Goal: Information Seeking & Learning: Learn about a topic

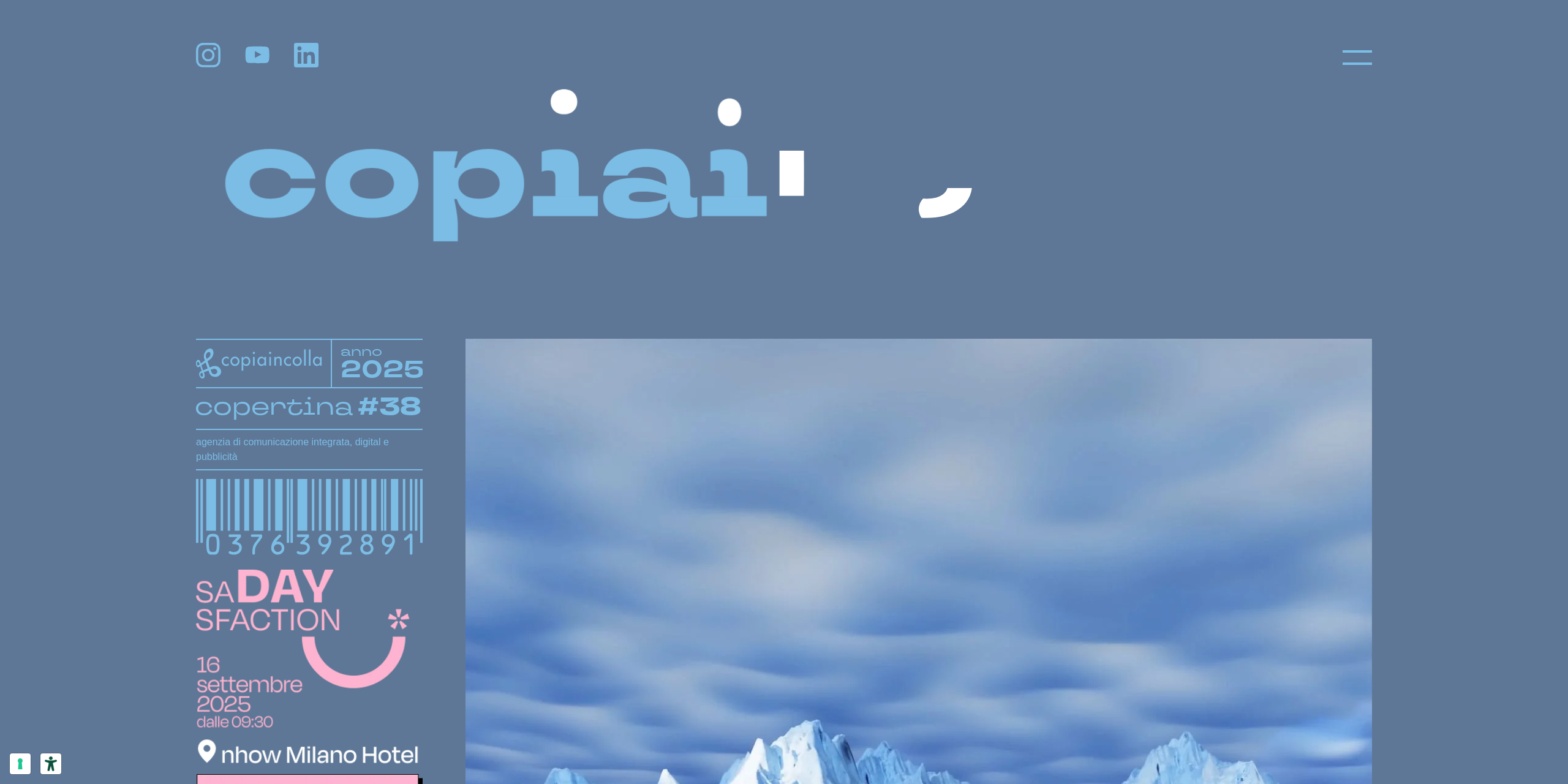
click at [1337, 62] on div at bounding box center [784, 57] width 1176 height 29
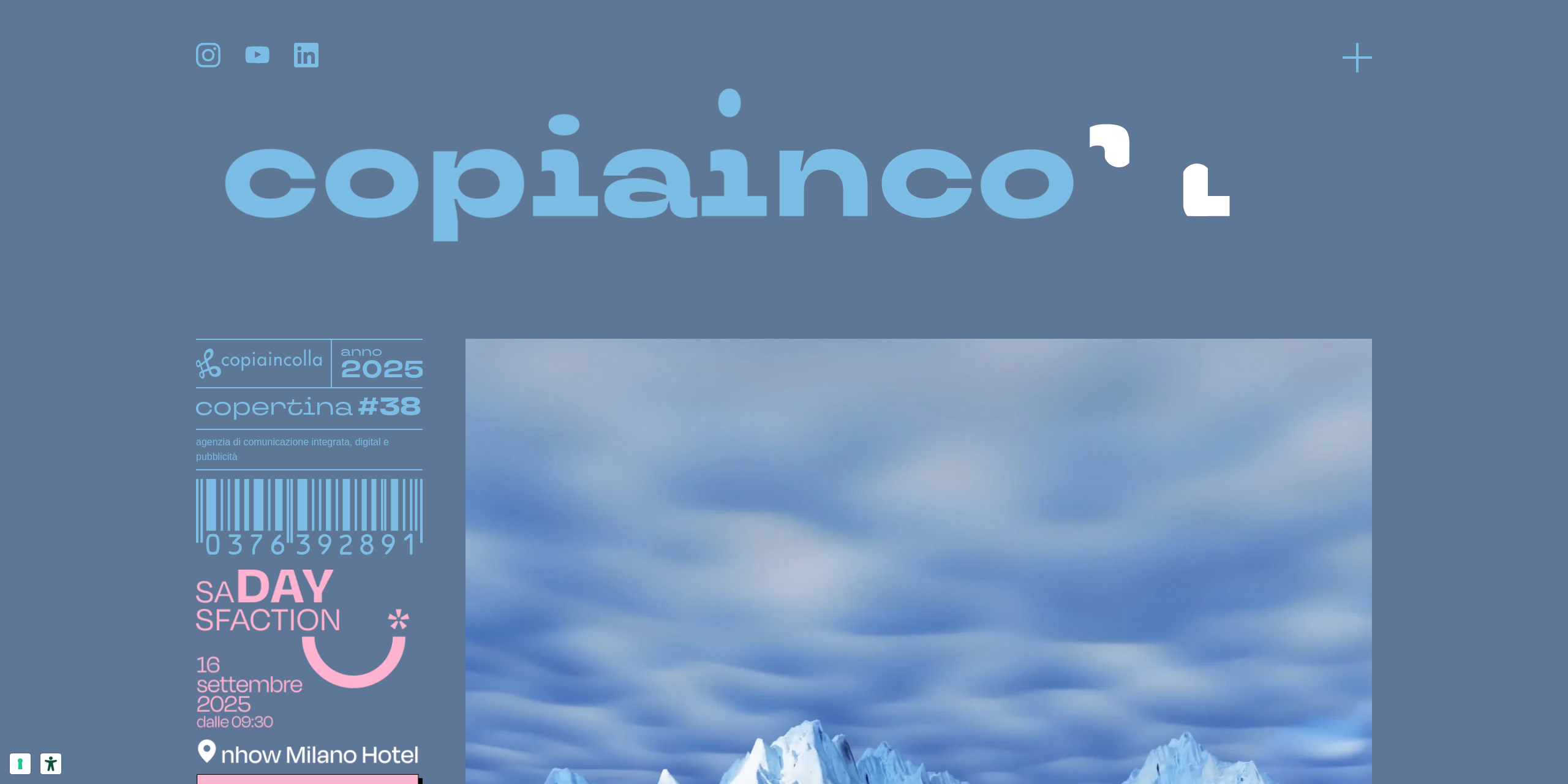
click at [1360, 53] on icon at bounding box center [1357, 57] width 29 height 29
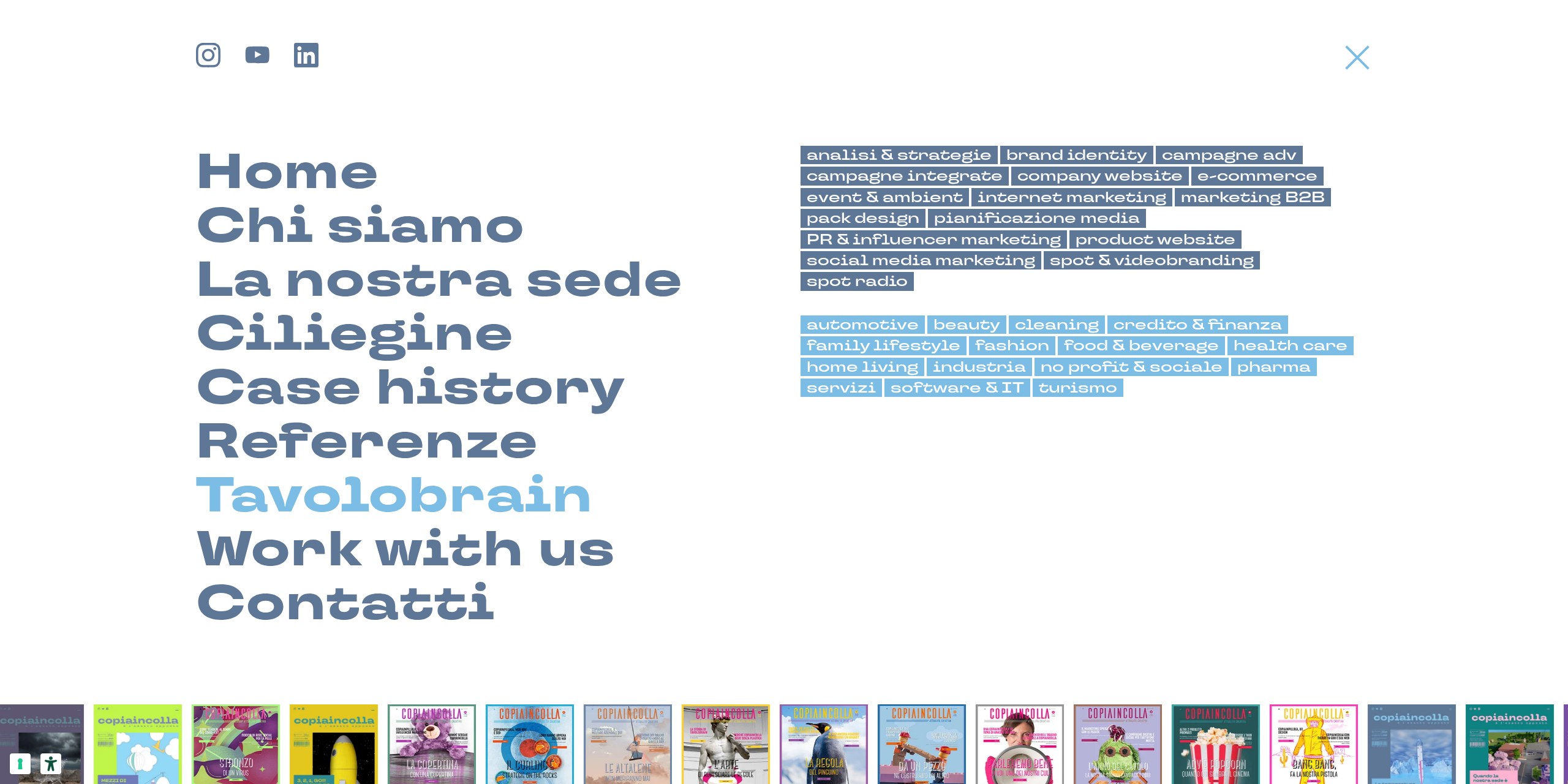
click at [339, 497] on link "Tavolobrain" at bounding box center [394, 496] width 397 height 54
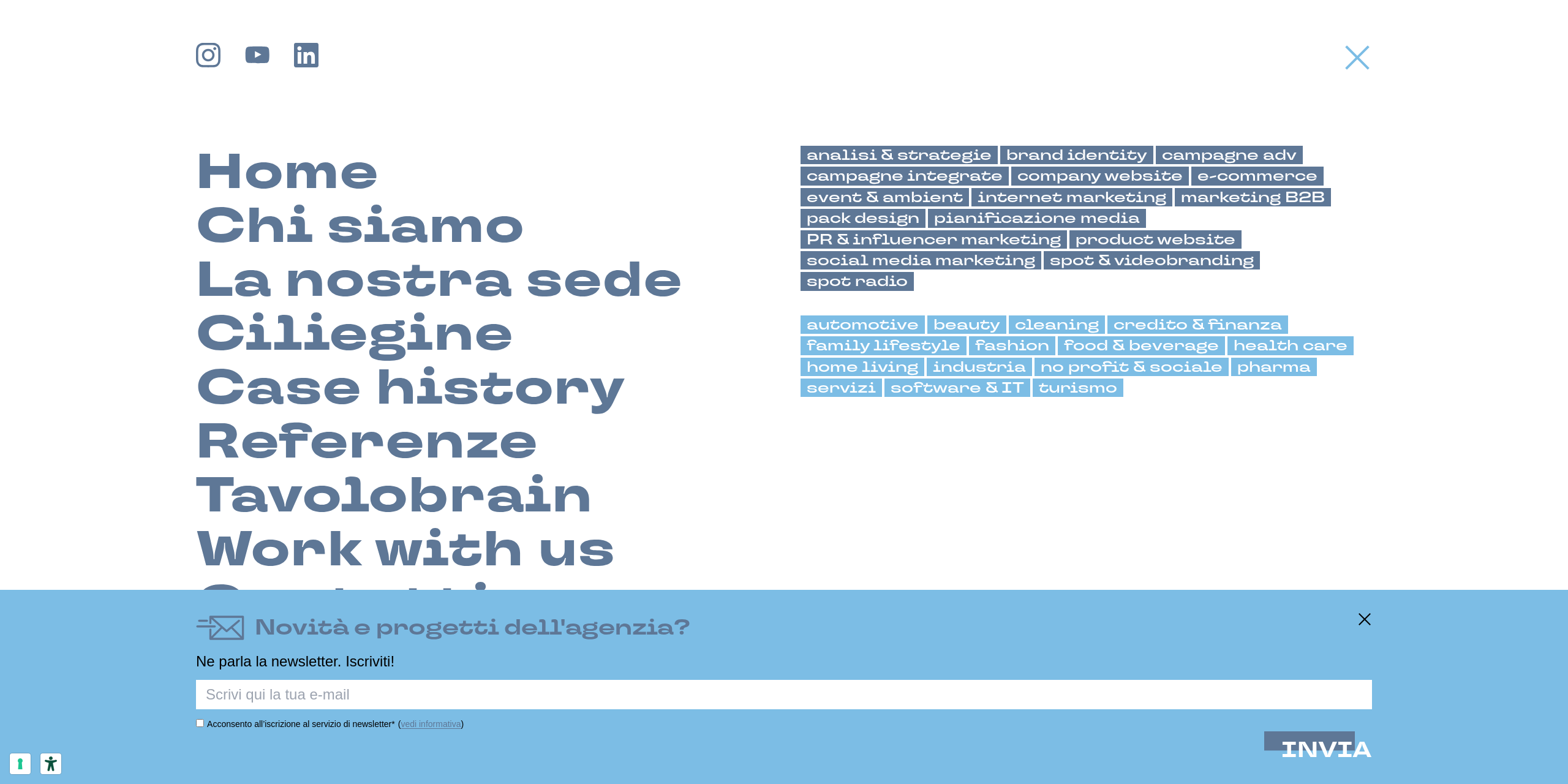
click at [655, 109] on div "Home Chi siamo La nostra sede" at bounding box center [784, 337] width 1176 height 588
click at [384, 390] on link "Case history" at bounding box center [411, 388] width 430 height 54
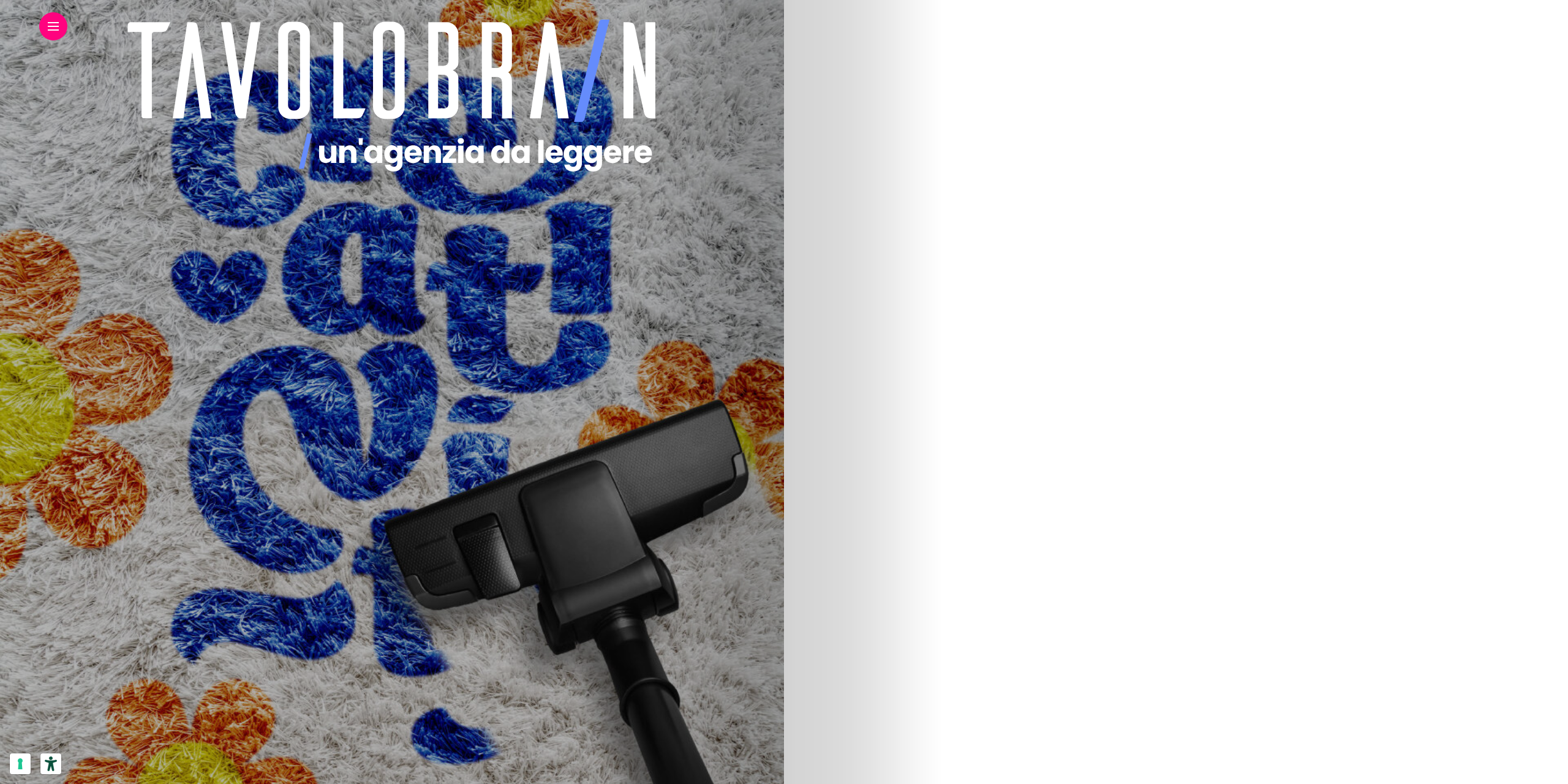
scroll to position [388, 0]
click at [350, 399] on img at bounding box center [143, 420] width 414 height 735
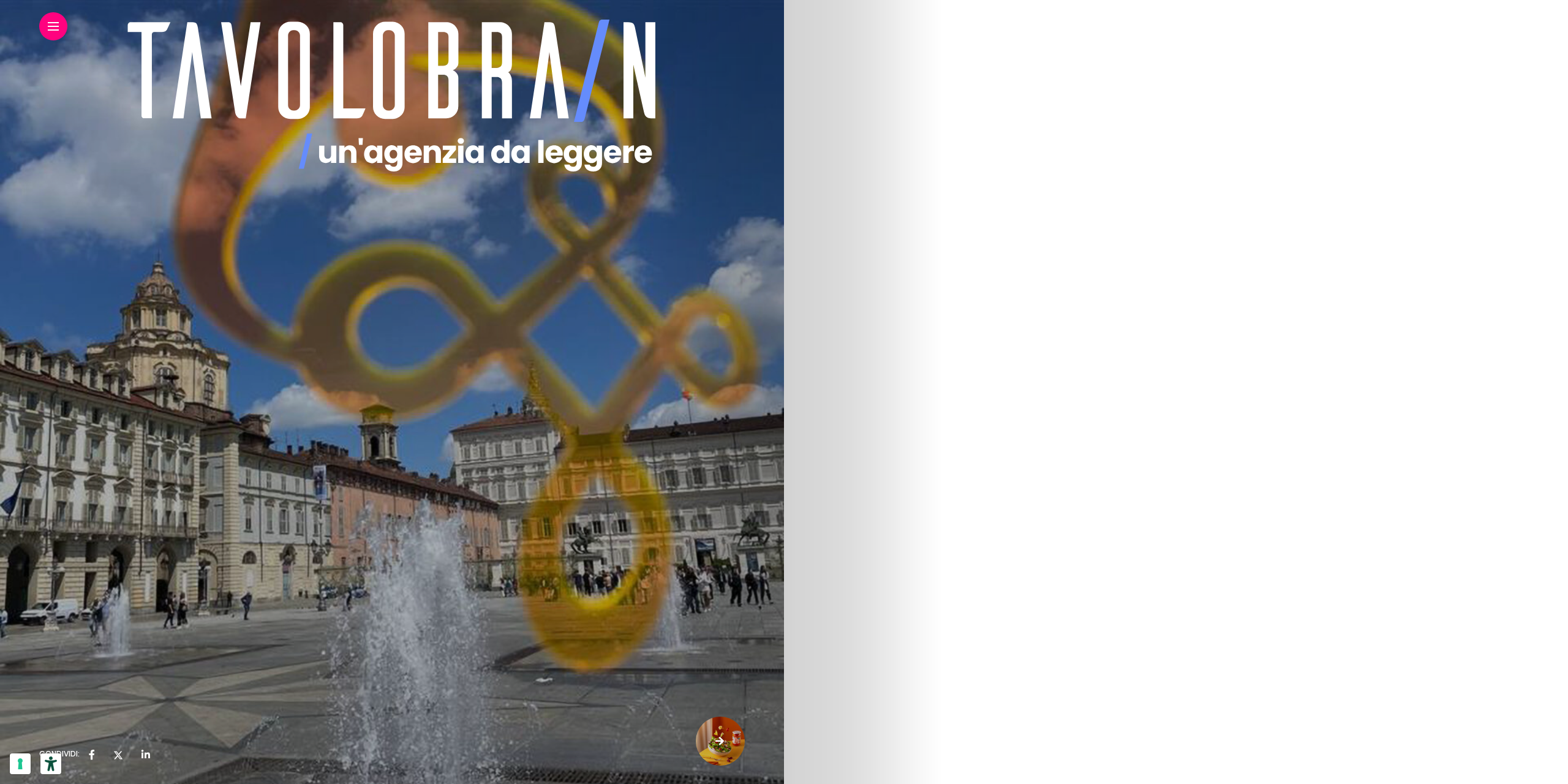
scroll to position [5510, 0]
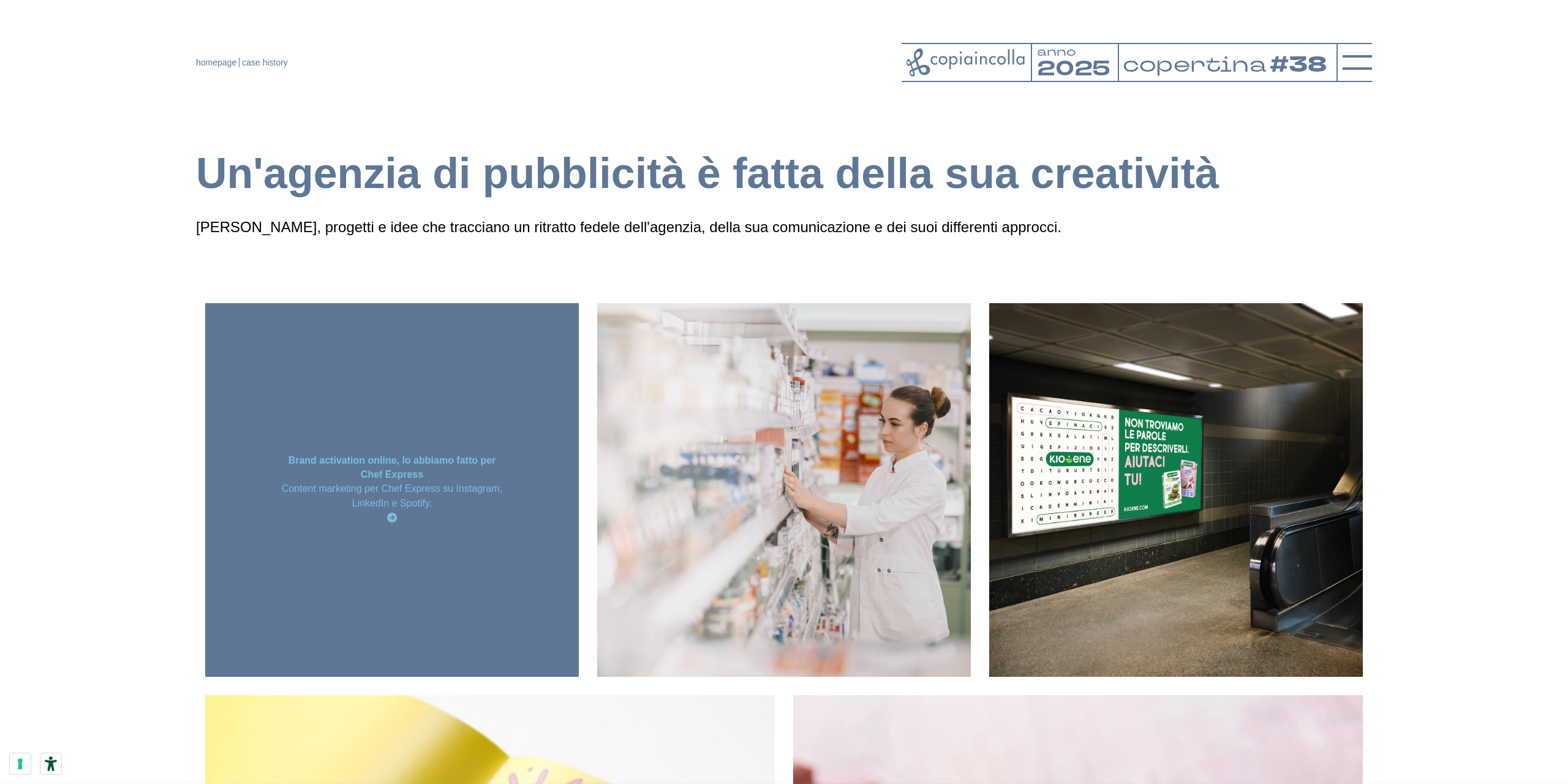
click at [296, 411] on div "Brand activation online, lo abbiamo fatto per Chef Express Content marketing pe…" at bounding box center [392, 489] width 373 height 373
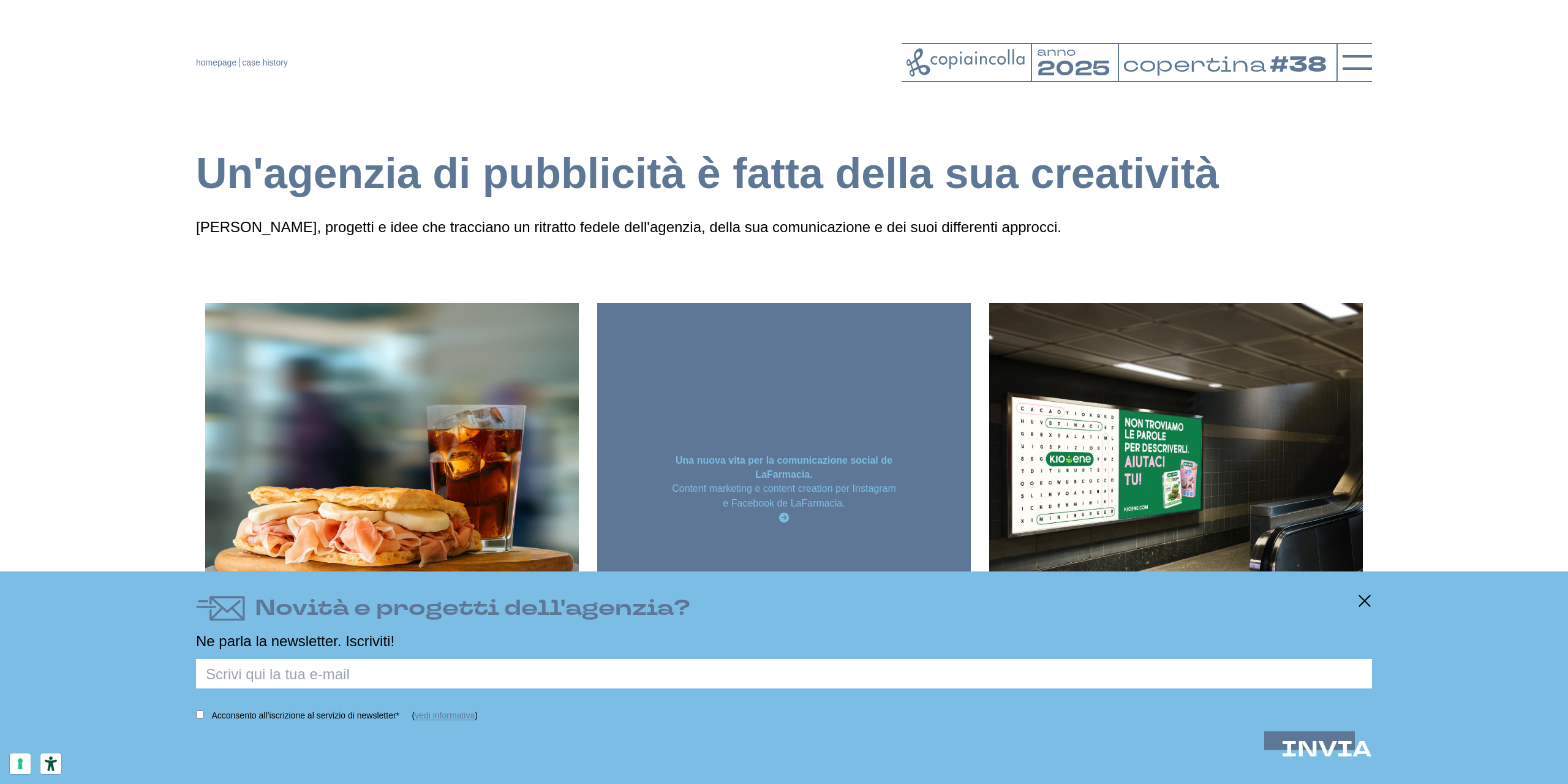
click at [844, 441] on div "Una nuova vita per la comunicazione social de LaFarmacia. Content marketing e c…" at bounding box center [784, 489] width 373 height 373
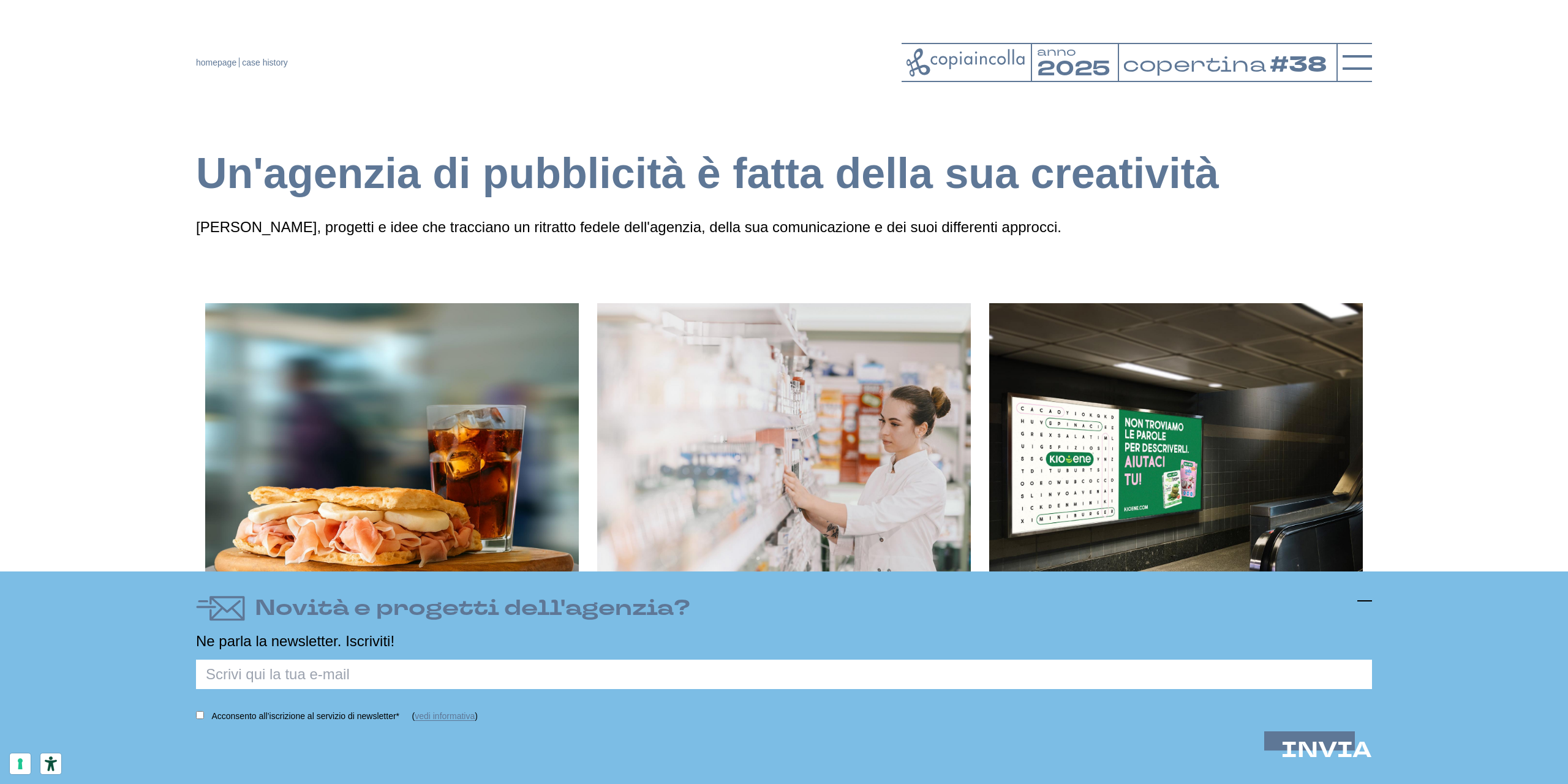
click at [1369, 594] on icon at bounding box center [1364, 601] width 15 height 15
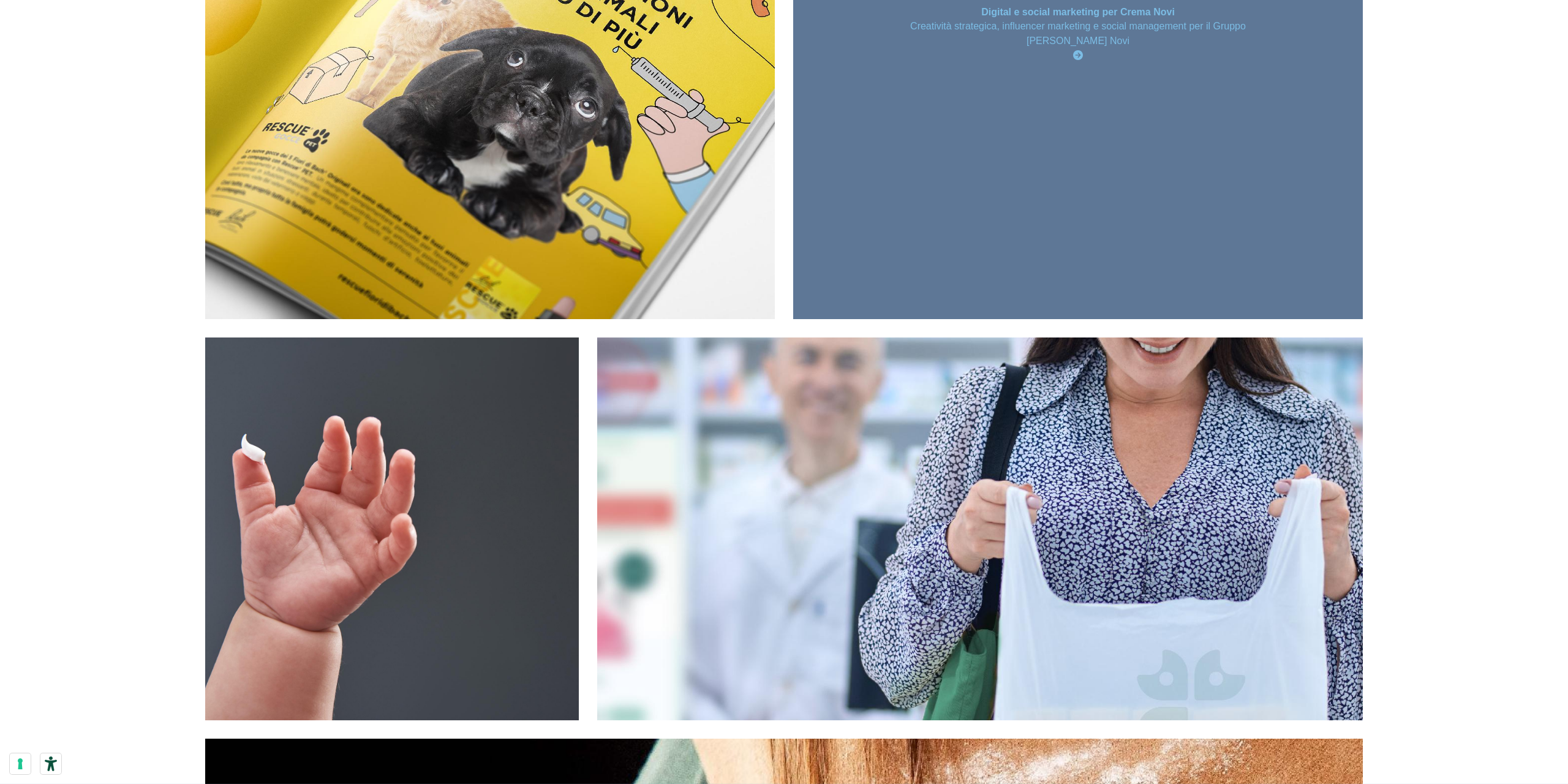
scroll to position [946, 0]
click at [1055, 194] on div "Digital e social marketing per Crema Novi Creatività strategica, influencer mar…" at bounding box center [1077, 34] width 569 height 570
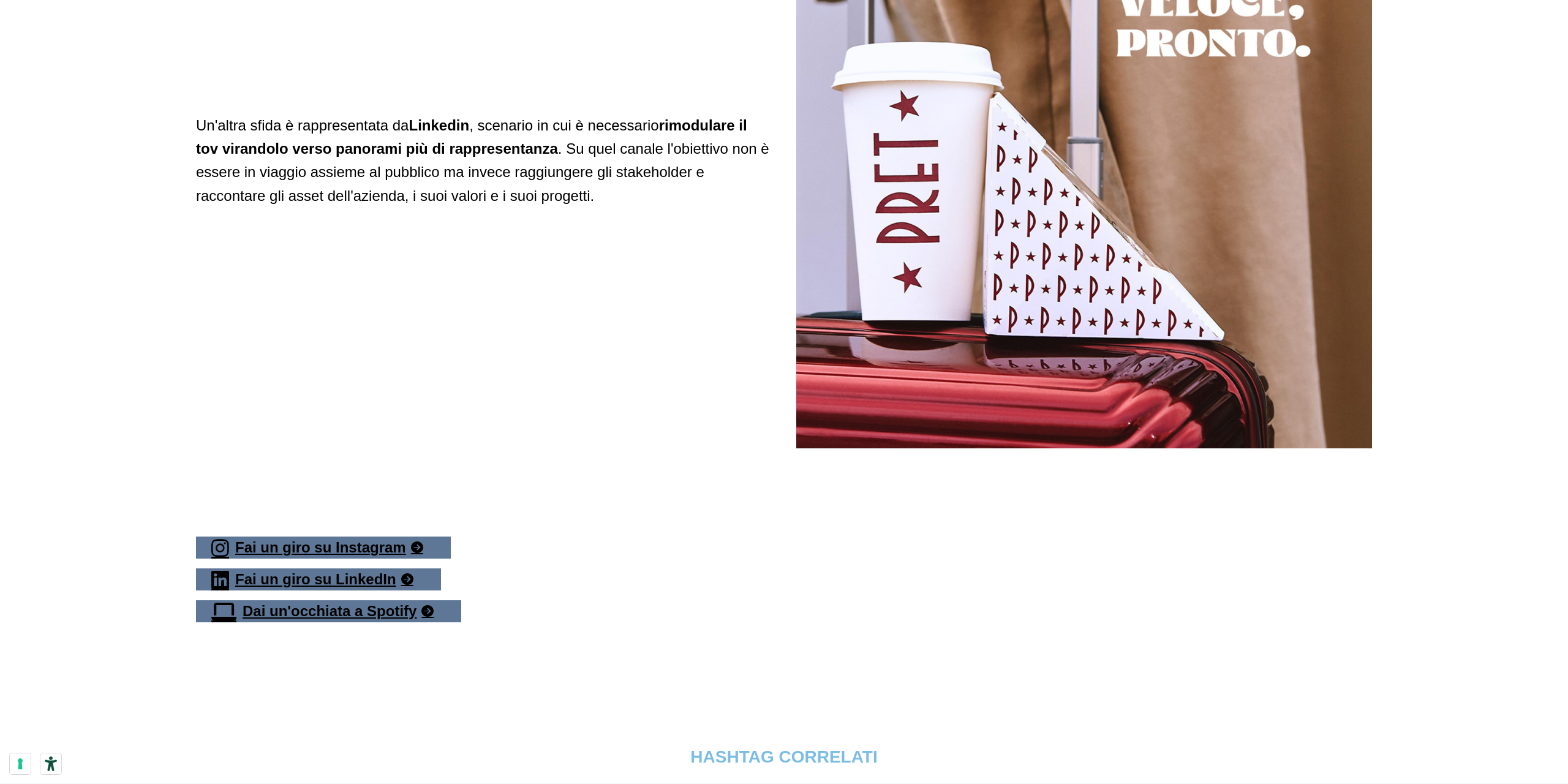
scroll to position [5551, 0]
click at [316, 558] on link "Fai un giro su Instagram" at bounding box center [323, 547] width 255 height 22
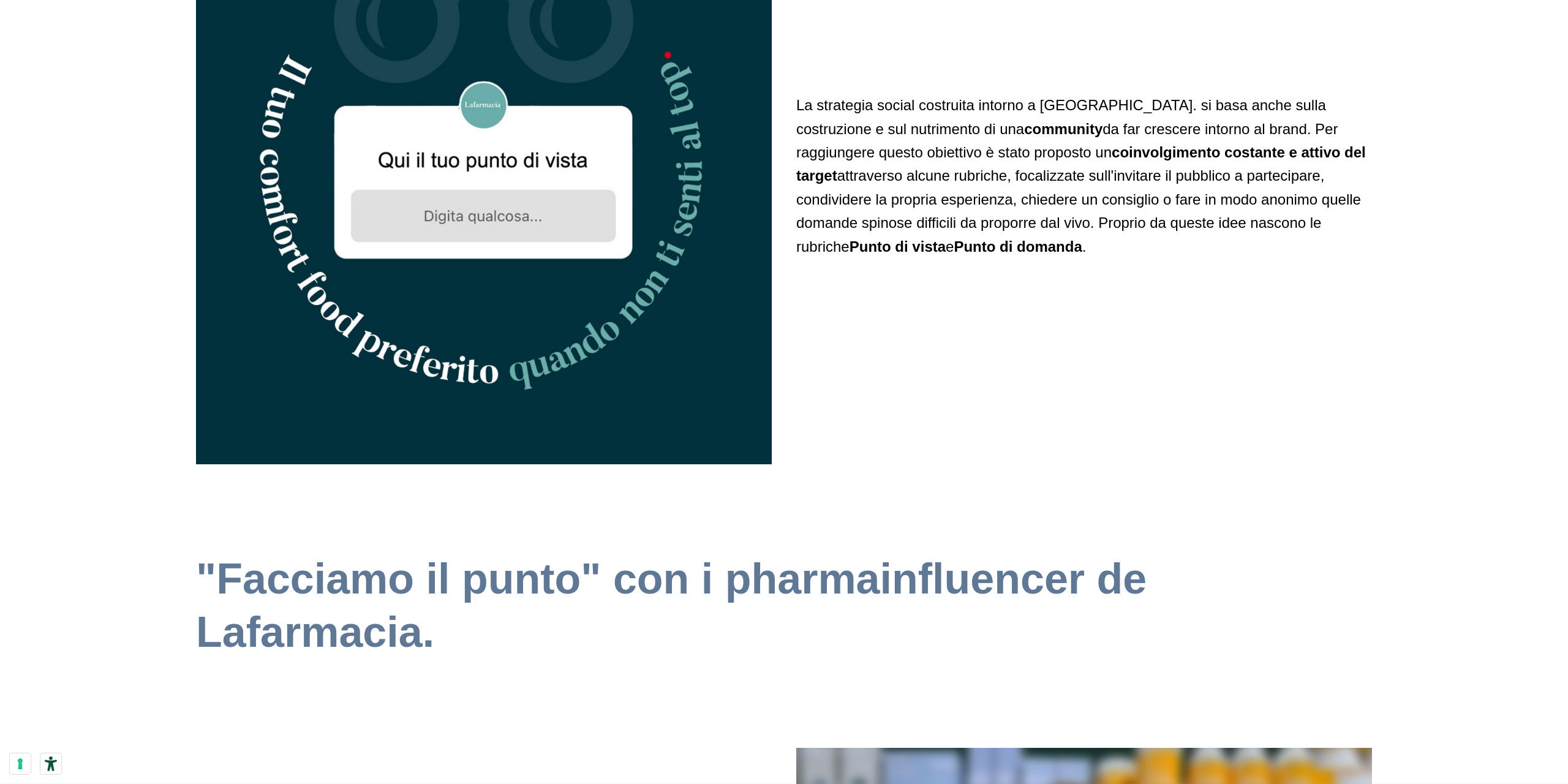
scroll to position [3046, 0]
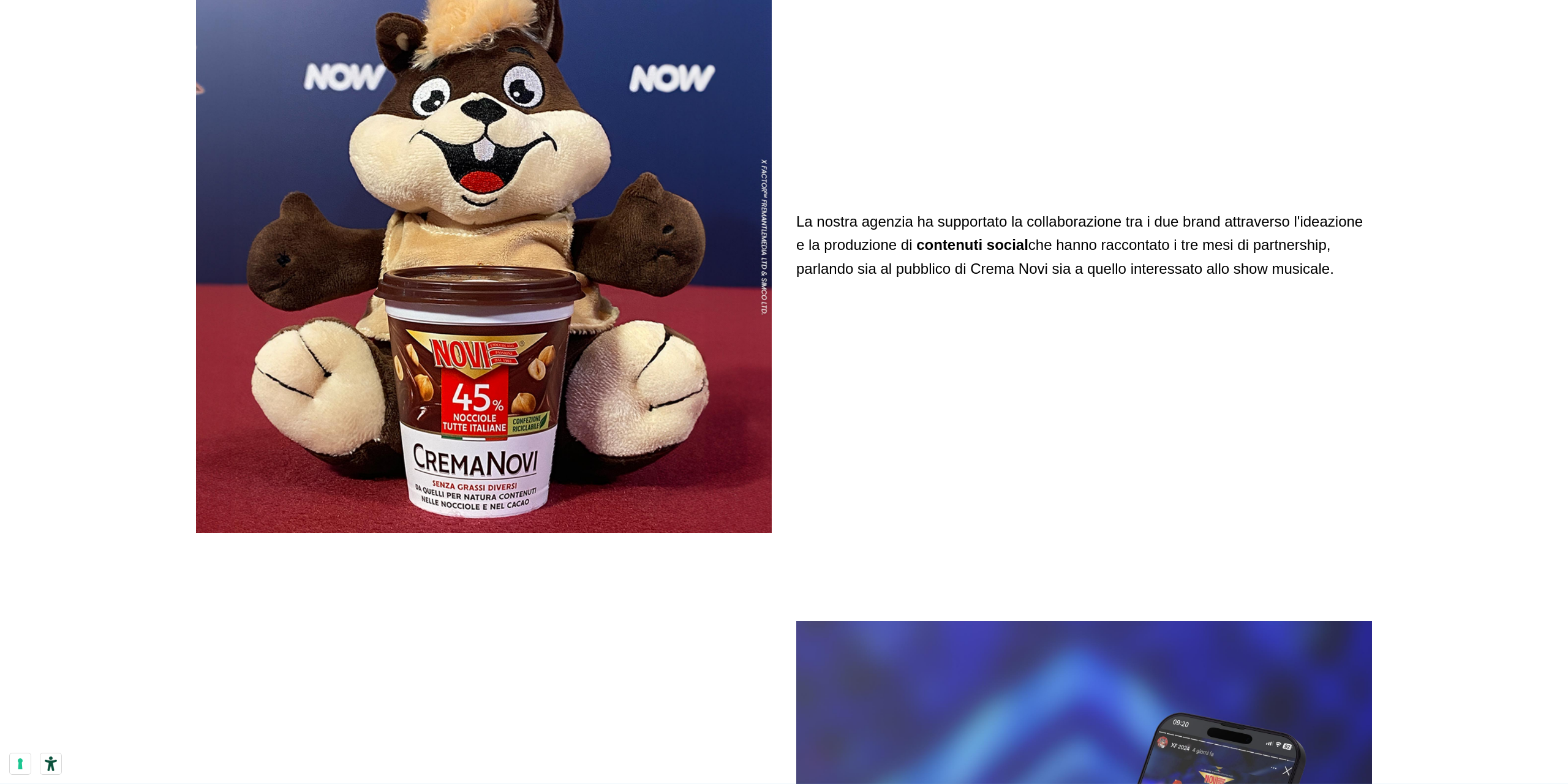
scroll to position [4198, 0]
